Goal: Transaction & Acquisition: Subscribe to service/newsletter

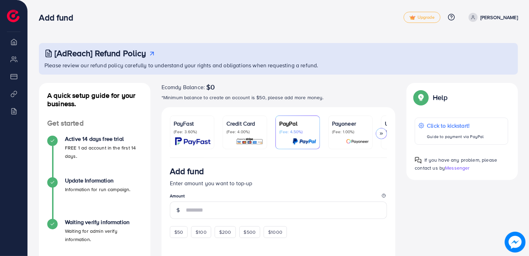
scroll to position [69, 0]
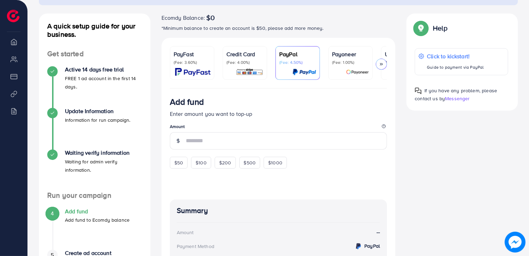
click at [381, 63] on polyline at bounding box center [380, 64] width 1 height 2
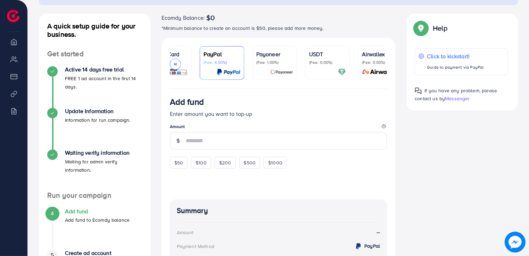
scroll to position [0, 91]
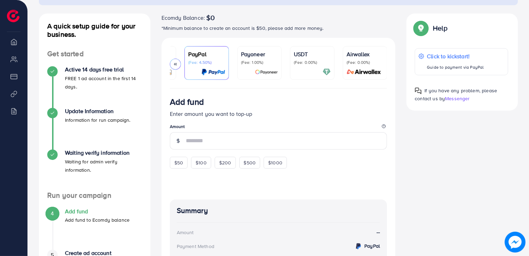
click at [174, 67] on div at bounding box center [175, 64] width 11 height 11
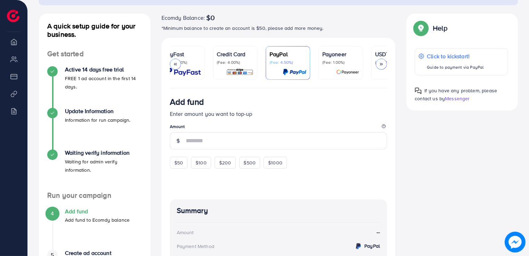
scroll to position [0, 0]
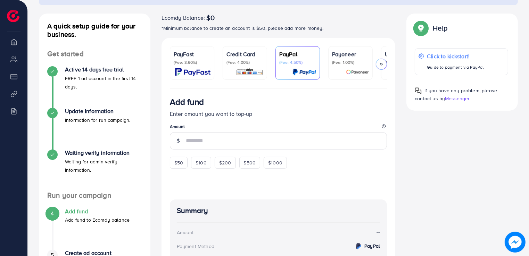
click at [174, 67] on div "PayFast (Fee: 3.60%)" at bounding box center [192, 63] width 37 height 26
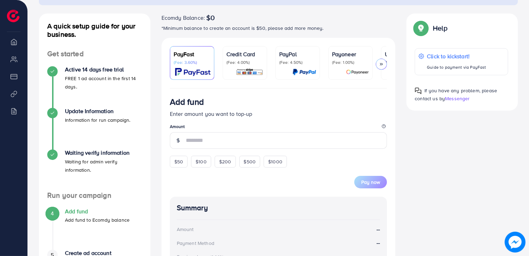
click at [239, 56] on p "Credit Card" at bounding box center [244, 54] width 37 height 8
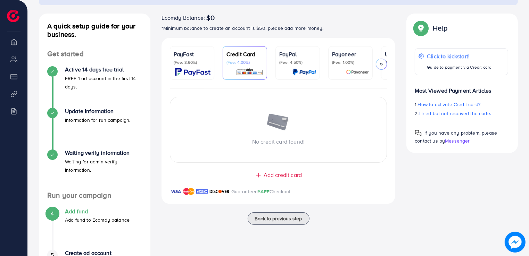
click at [207, 67] on div "PayFast (Fee: 3.60%)" at bounding box center [192, 63] width 37 height 26
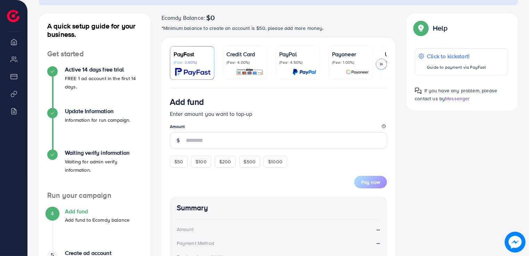
click at [379, 68] on div at bounding box center [381, 64] width 11 height 11
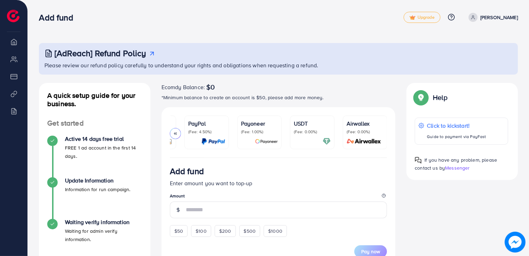
click at [15, 110] on li "Billing" at bounding box center [13, 111] width 27 height 14
click at [14, 38] on li "Overview" at bounding box center [13, 42] width 27 height 14
click at [175, 131] on icon at bounding box center [175, 133] width 5 height 5
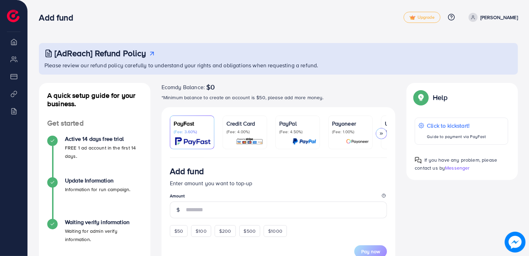
click at [175, 131] on p "(Fee: 3.60%)" at bounding box center [192, 132] width 37 height 6
click at [382, 133] on polyline at bounding box center [382, 134] width 1 height 2
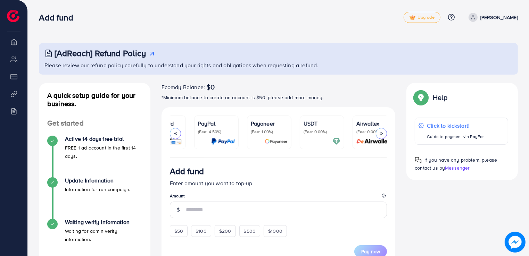
scroll to position [0, 91]
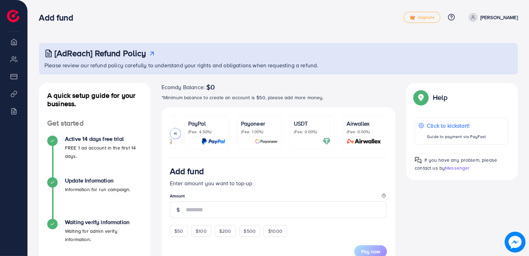
click at [247, 127] on p "Payoneer" at bounding box center [259, 123] width 37 height 8
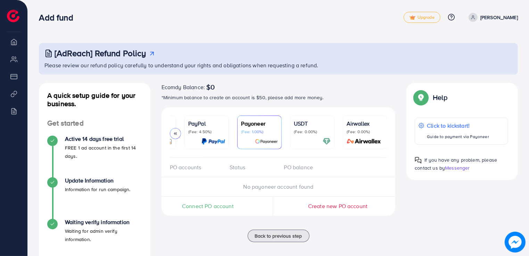
click at [357, 136] on div "Airwallex (Fee: 0.00%)" at bounding box center [365, 132] width 37 height 26
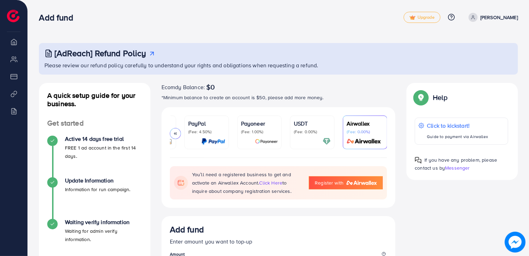
click at [174, 134] on icon at bounding box center [175, 133] width 5 height 5
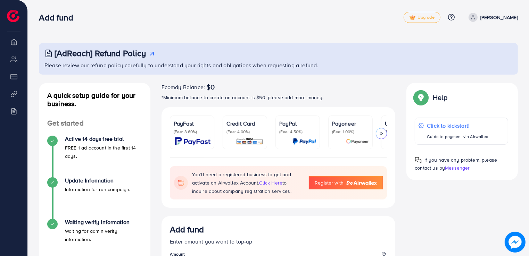
click at [174, 134] on div "PayFast (Fee: 3.60%)" at bounding box center [192, 132] width 37 height 26
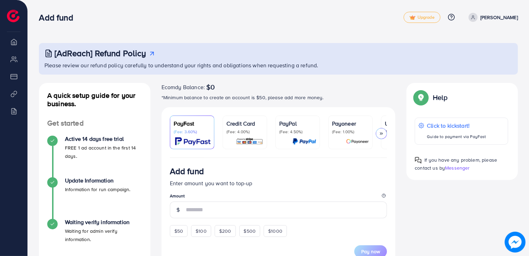
click at [174, 134] on div "PayFast (Fee: 3.60%)" at bounding box center [192, 132] width 37 height 26
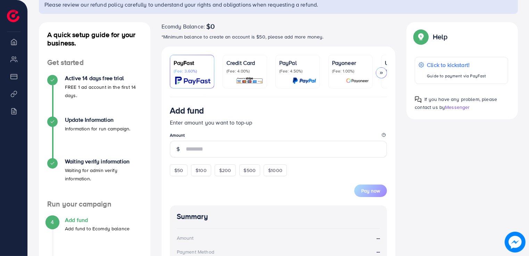
scroll to position [104, 0]
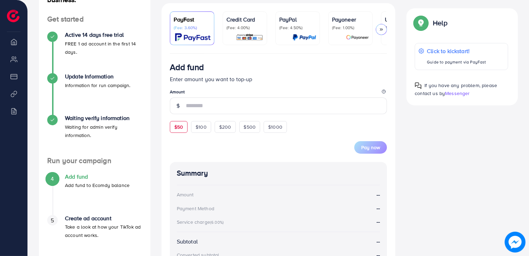
click at [179, 127] on span "$50" at bounding box center [178, 127] width 9 height 7
type input "**"
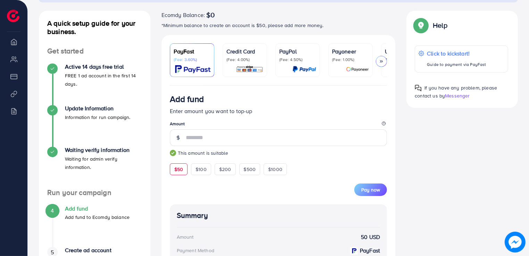
scroll to position [60, 0]
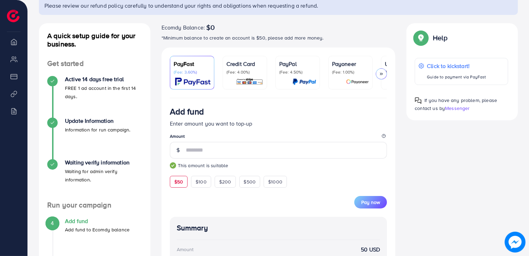
click at [302, 72] on p "(Fee: 4.50%)" at bounding box center [297, 72] width 37 height 6
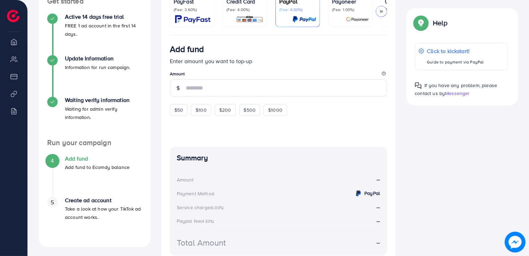
scroll to position [164, 0]
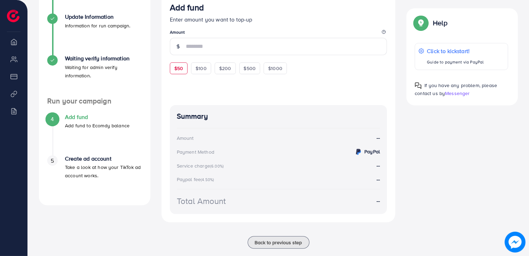
click at [173, 70] on div "$50" at bounding box center [179, 69] width 18 height 12
type input "**"
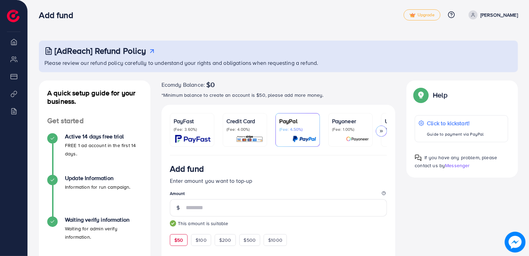
scroll to position [0, 0]
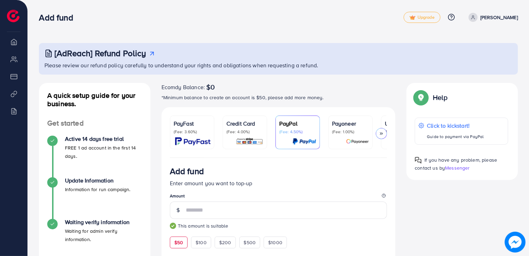
click at [189, 133] on p "(Fee: 3.60%)" at bounding box center [192, 132] width 37 height 6
click at [382, 131] on icon at bounding box center [381, 133] width 5 height 5
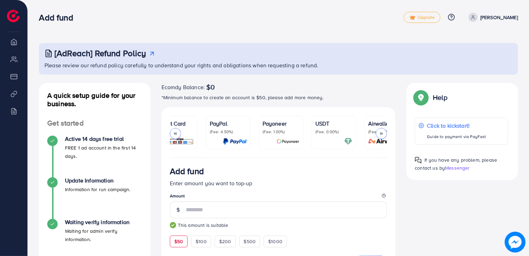
scroll to position [0, 91]
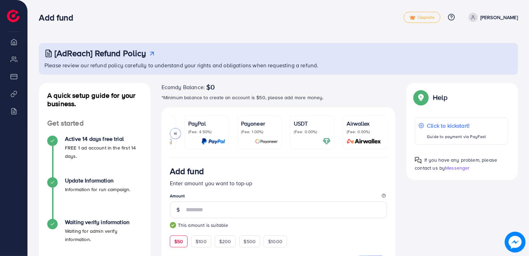
click at [320, 134] on p "(Fee: 0.00%)" at bounding box center [312, 132] width 37 height 6
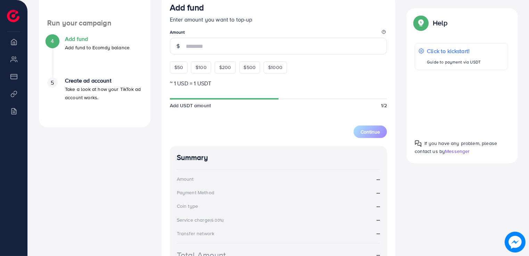
scroll to position [243, 0]
click at [182, 66] on span "$50" at bounding box center [178, 66] width 9 height 7
type input "**"
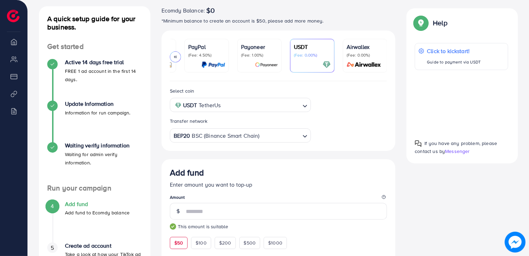
scroll to position [69, 0]
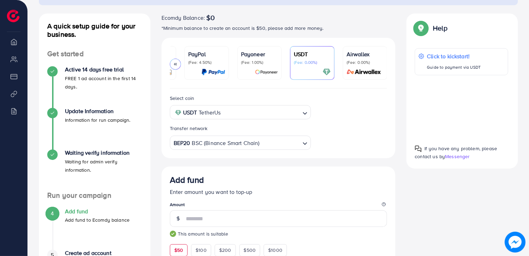
click at [173, 64] on icon at bounding box center [175, 64] width 5 height 5
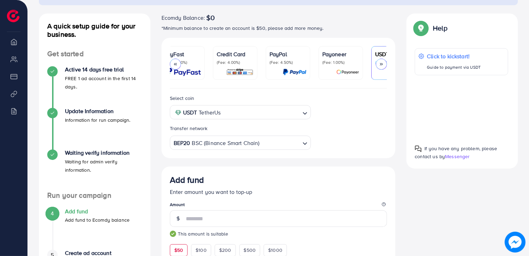
scroll to position [0, 0]
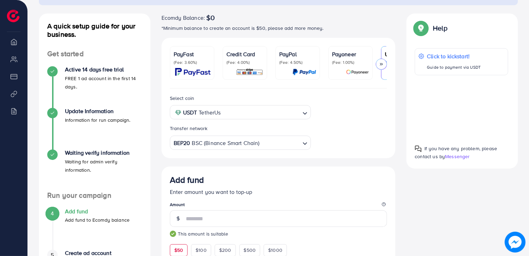
click at [196, 71] on img at bounding box center [192, 72] width 35 height 8
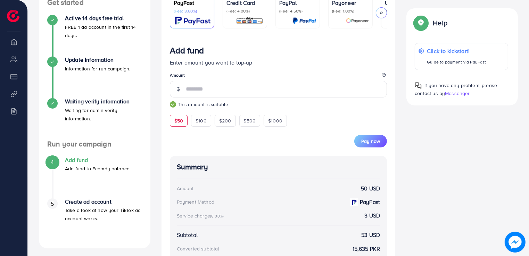
scroll to position [174, 0]
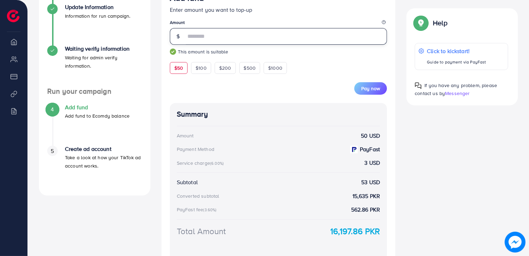
drag, startPoint x: 234, startPoint y: 43, endPoint x: 157, endPoint y: 38, distance: 77.6
click at [157, 38] on div "Add fund Enter amount you want to top-up Amount ** This amount is suitable $50 …" at bounding box center [278, 126] width 245 height 285
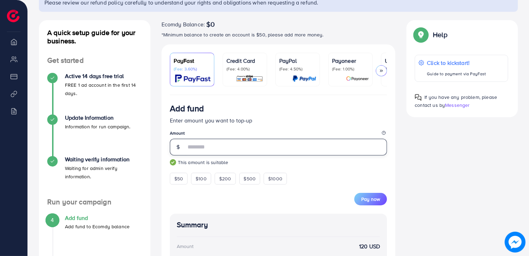
scroll to position [63, 0]
type input "***"
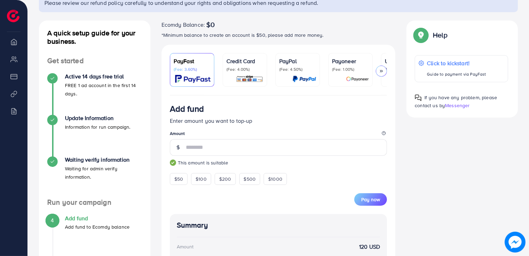
click at [249, 74] on div "Credit Card (Fee: 4.00%)" at bounding box center [244, 70] width 37 height 26
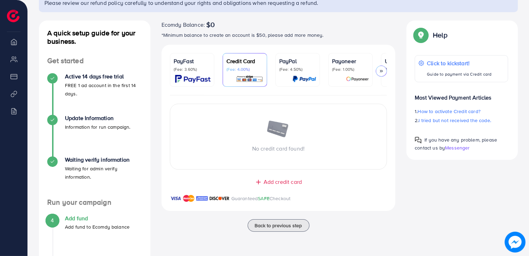
click at [288, 183] on span "Add credit card" at bounding box center [283, 182] width 38 height 8
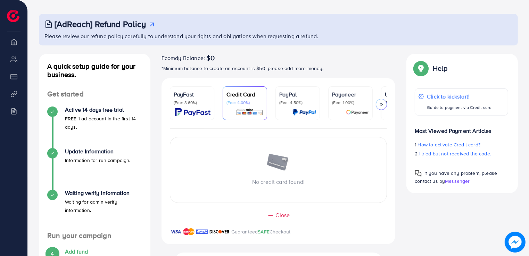
scroll to position [43, 0]
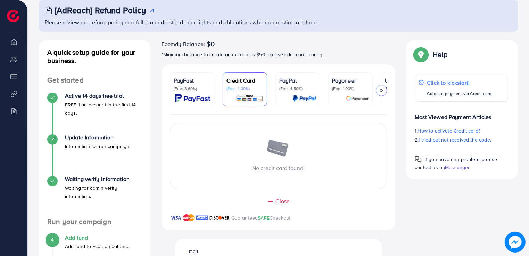
click at [199, 93] on div "PayFast (Fee: 3.60%)" at bounding box center [192, 89] width 37 height 26
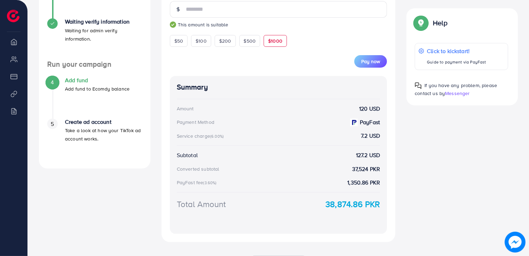
scroll to position [207, 0]
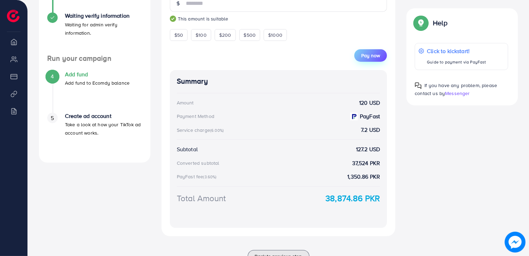
click at [378, 56] on span "Pay now" at bounding box center [370, 55] width 19 height 7
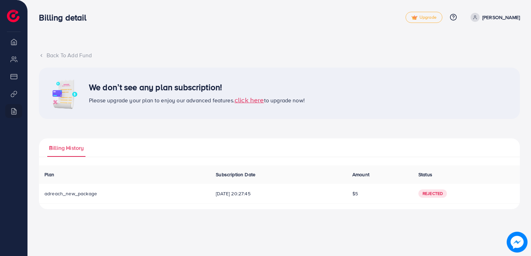
click at [260, 102] on span "click here" at bounding box center [249, 99] width 30 height 9
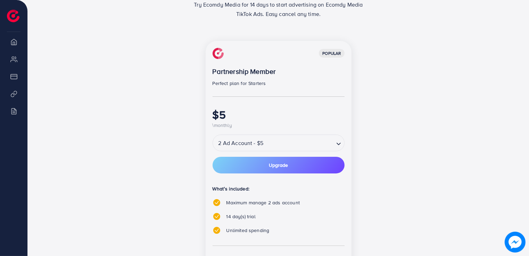
scroll to position [97, 0]
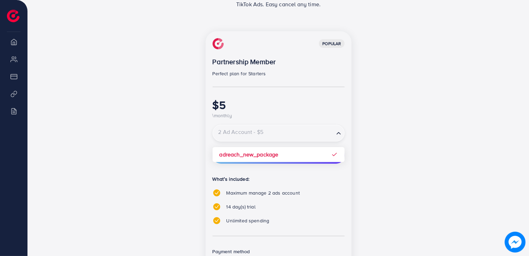
click at [259, 130] on div "2 Ad Account - $5" at bounding box center [273, 133] width 121 height 13
click at [363, 143] on div "popular Partnership Member Perfect plan for Starters $5 \monthly 2 Ad Account -…" at bounding box center [279, 175] width 300 height 288
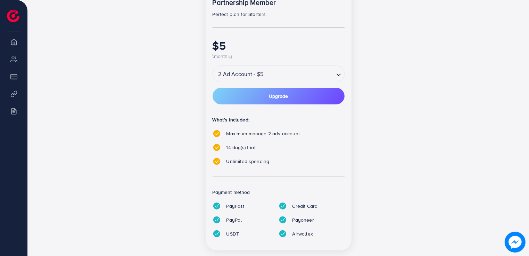
scroll to position [156, 0]
click at [292, 93] on button "Upgrade" at bounding box center [279, 96] width 132 height 17
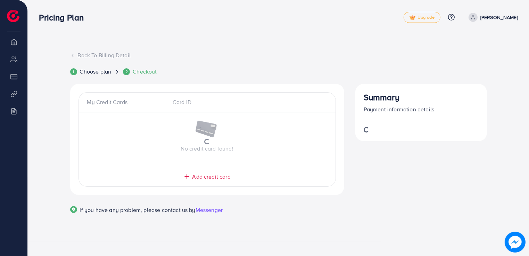
scroll to position [0, 0]
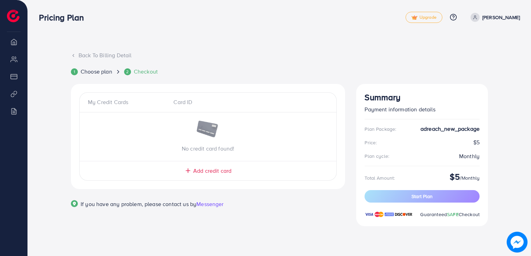
click at [227, 173] on span "Add credit card" at bounding box center [212, 171] width 38 height 8
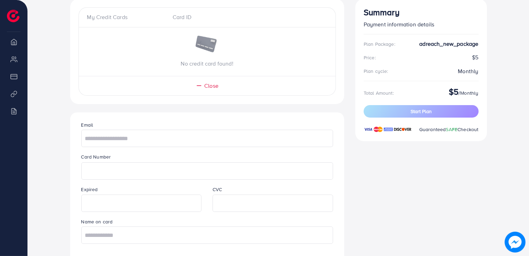
scroll to position [85, 0]
click at [196, 141] on input "text" at bounding box center [207, 138] width 252 height 17
type input "**********"
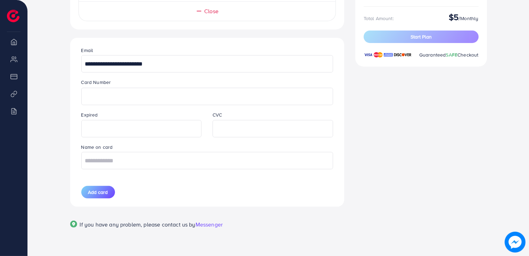
scroll to position [160, 0]
click at [149, 166] on input "text" at bounding box center [207, 160] width 252 height 17
type input "**********"
click at [108, 191] on button "Add card" at bounding box center [98, 192] width 34 height 13
click at [108, 191] on div "Add card" at bounding box center [142, 192] width 132 height 13
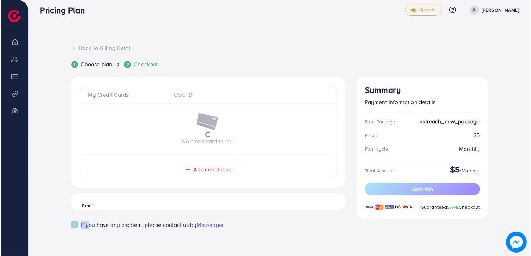
scroll to position [0, 0]
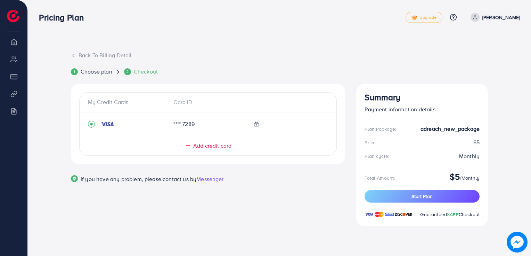
click at [290, 181] on div "If you have any problem, please contact us by Messenger" at bounding box center [208, 181] width 274 height 22
